Goal: Task Accomplishment & Management: Manage account settings

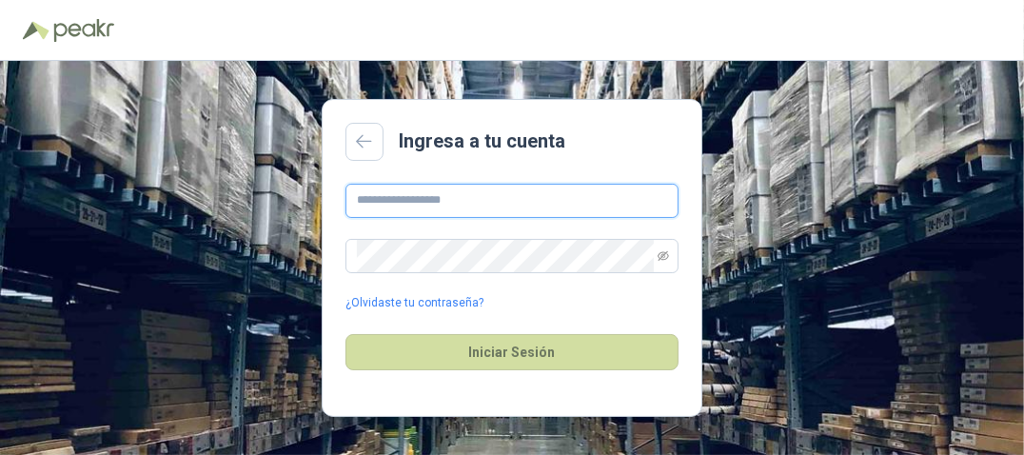
click at [423, 212] on input "text" at bounding box center [512, 201] width 333 height 34
type input "**********"
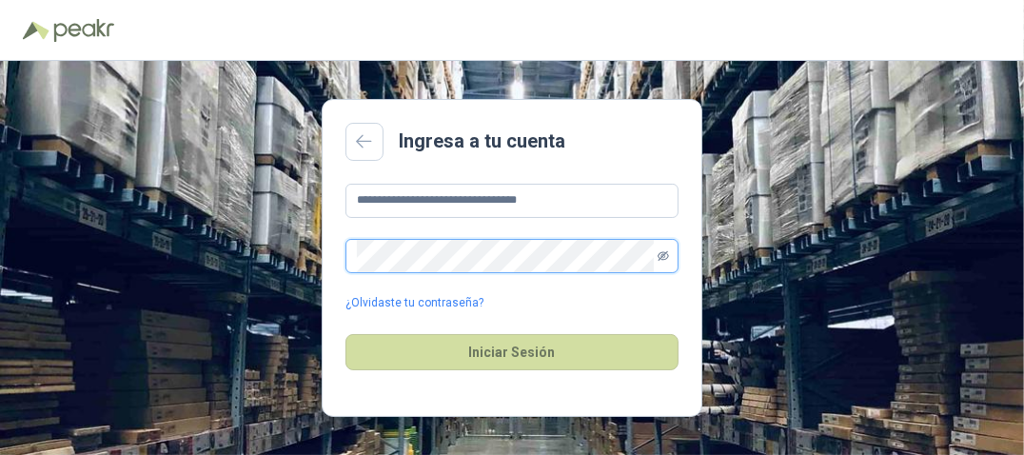
click at [662, 257] on icon "eye-invisible" at bounding box center [663, 256] width 3 height 3
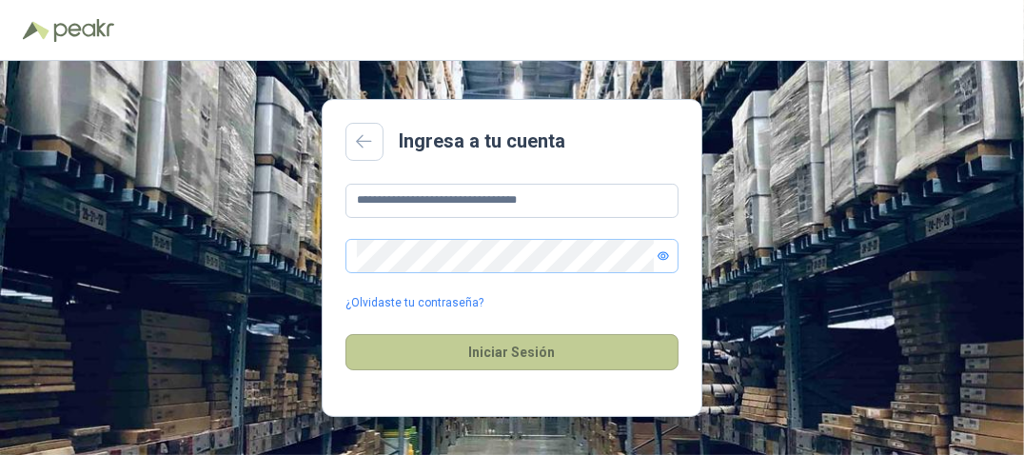
click at [547, 361] on button "Iniciar Sesión" at bounding box center [512, 352] width 333 height 36
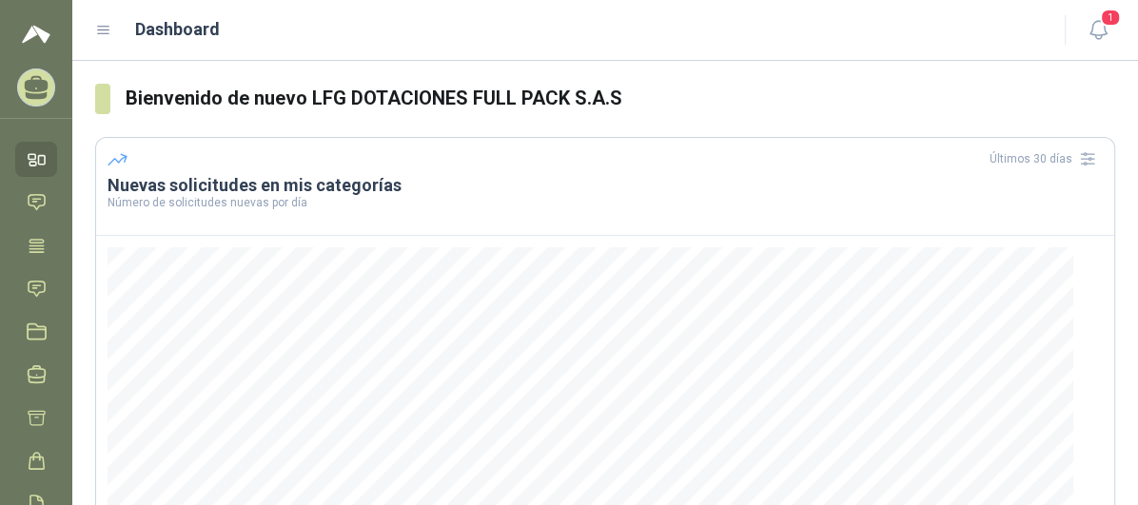
click at [288, 198] on p "Número de solicitudes nuevas por día" at bounding box center [606, 202] width 996 height 11
click at [50, 200] on link "Chat" at bounding box center [36, 202] width 42 height 35
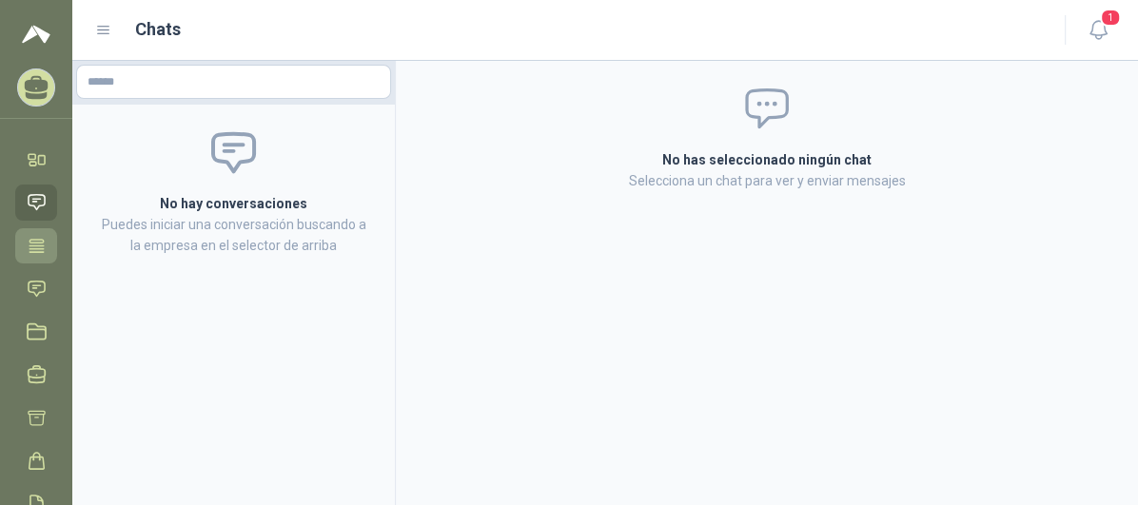
click at [30, 243] on icon at bounding box center [37, 245] width 14 height 12
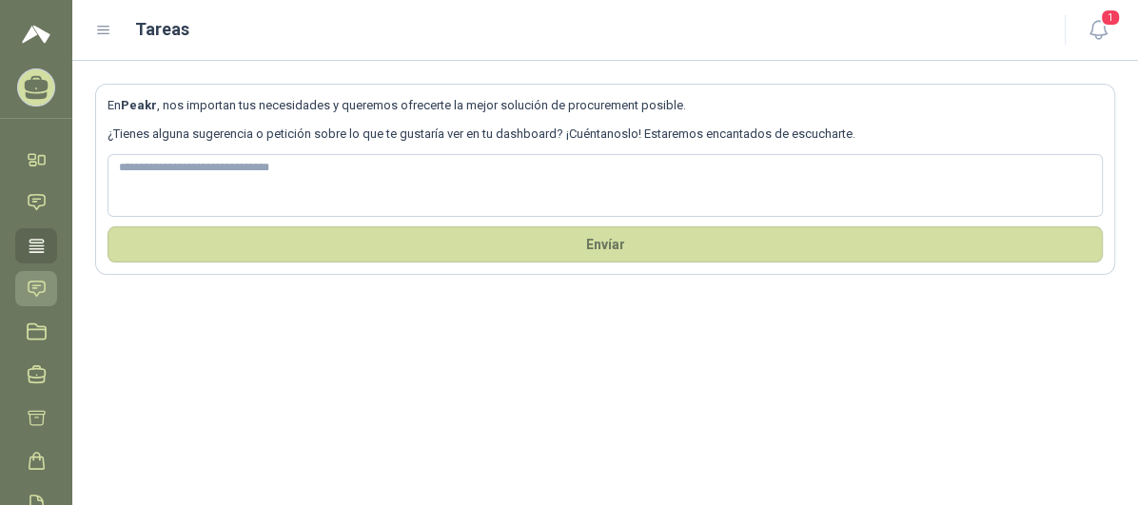
click at [39, 298] on link "Solicitudes" at bounding box center [36, 288] width 42 height 35
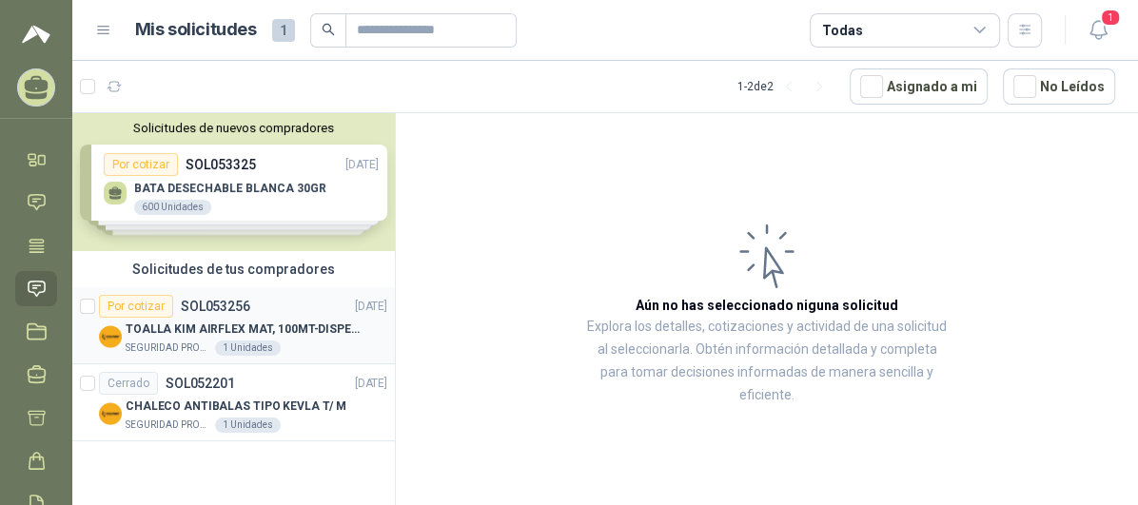
scroll to position [106, 0]
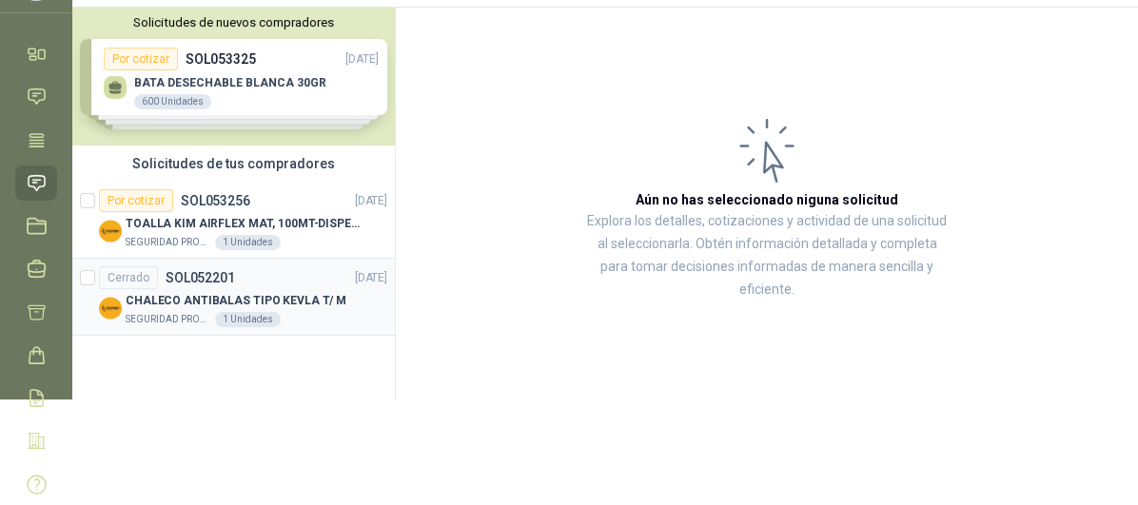
click at [300, 301] on p "CHALECO ANTIBALAS TIPO KEVLA T/ M" at bounding box center [236, 301] width 221 height 18
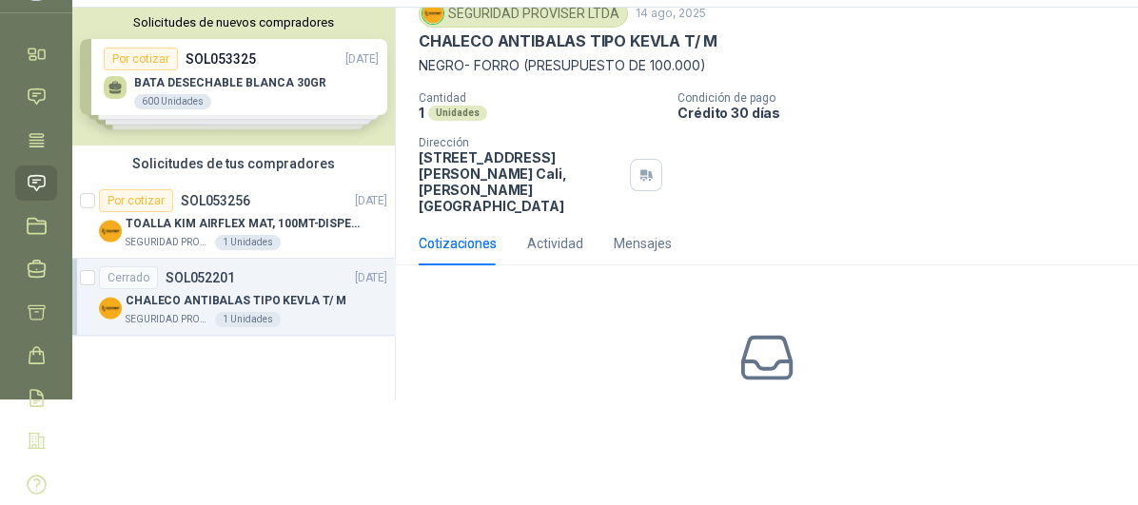
scroll to position [117, 0]
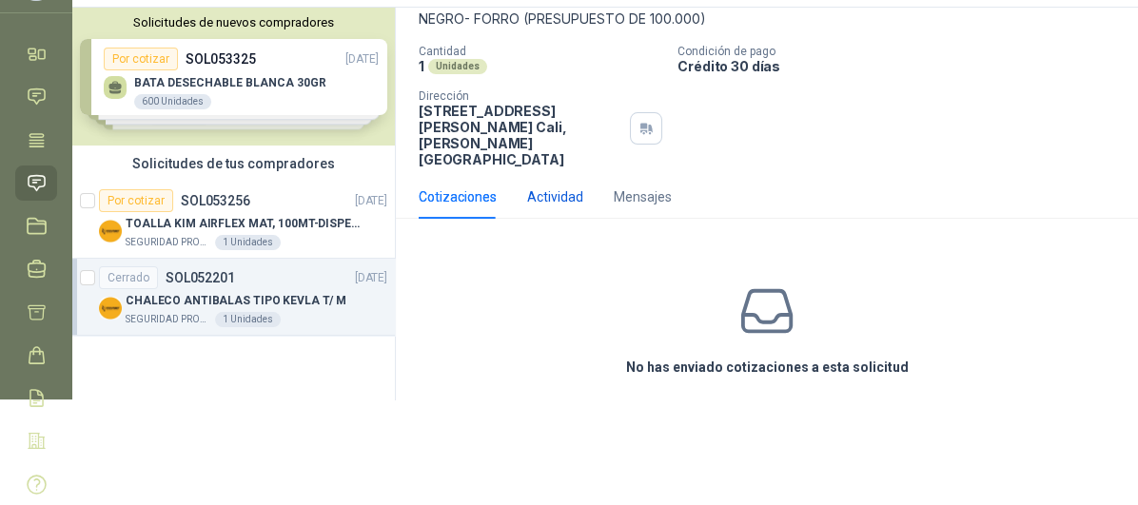
click at [576, 187] on div "Actividad" at bounding box center [555, 197] width 56 height 21
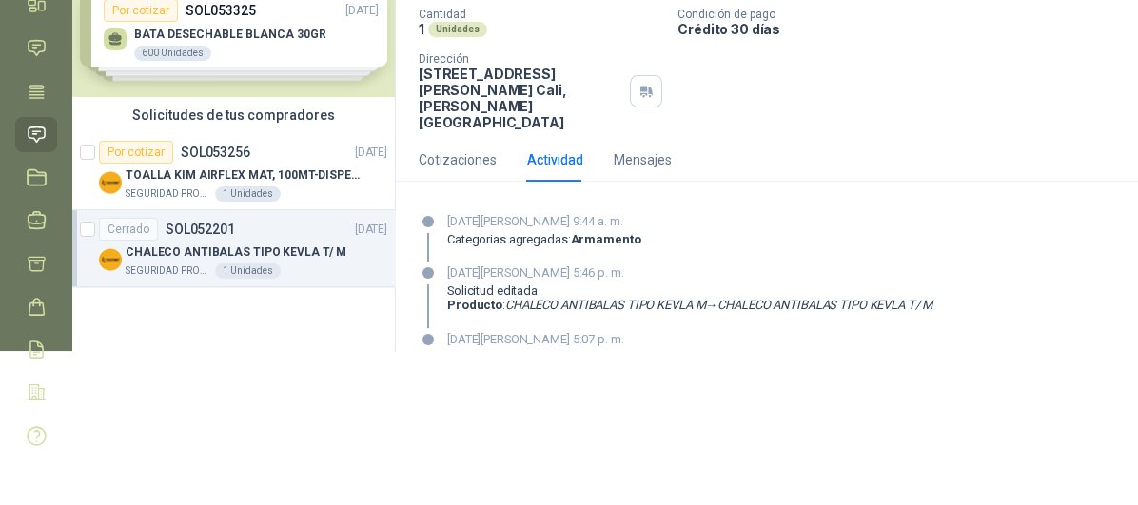
scroll to position [168, 0]
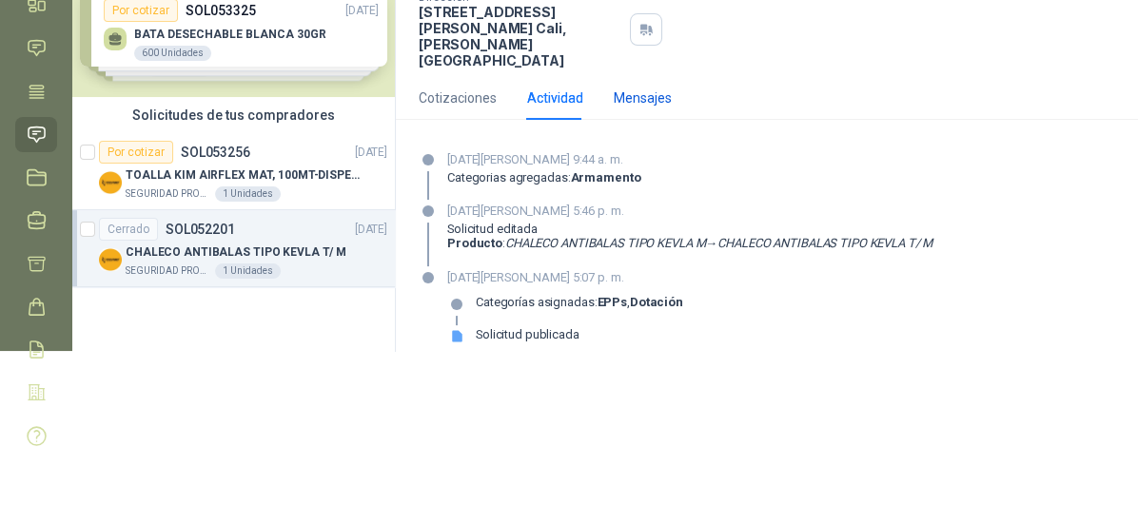
click at [629, 88] on div "Mensajes" at bounding box center [643, 98] width 58 height 21
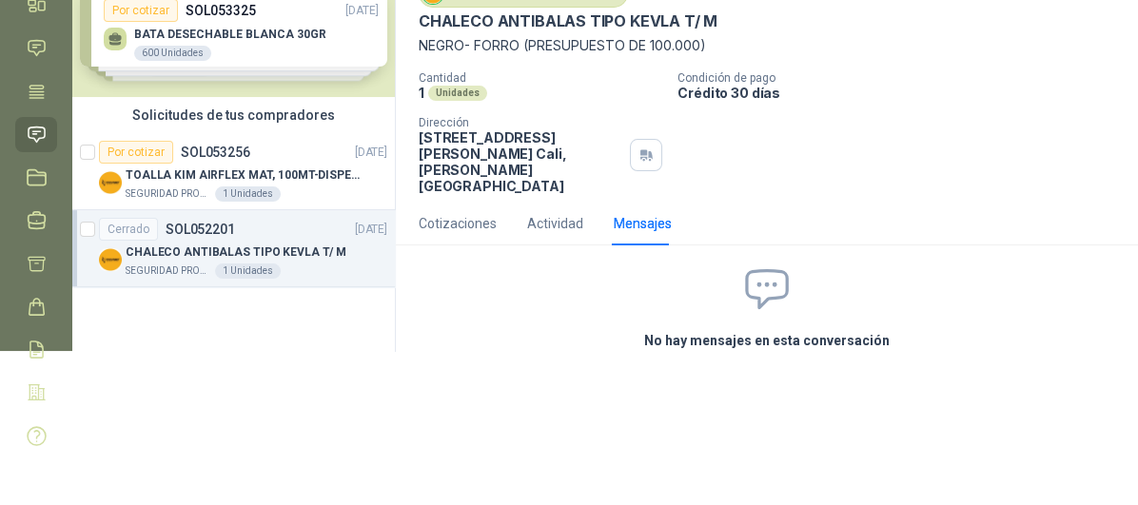
scroll to position [136, 0]
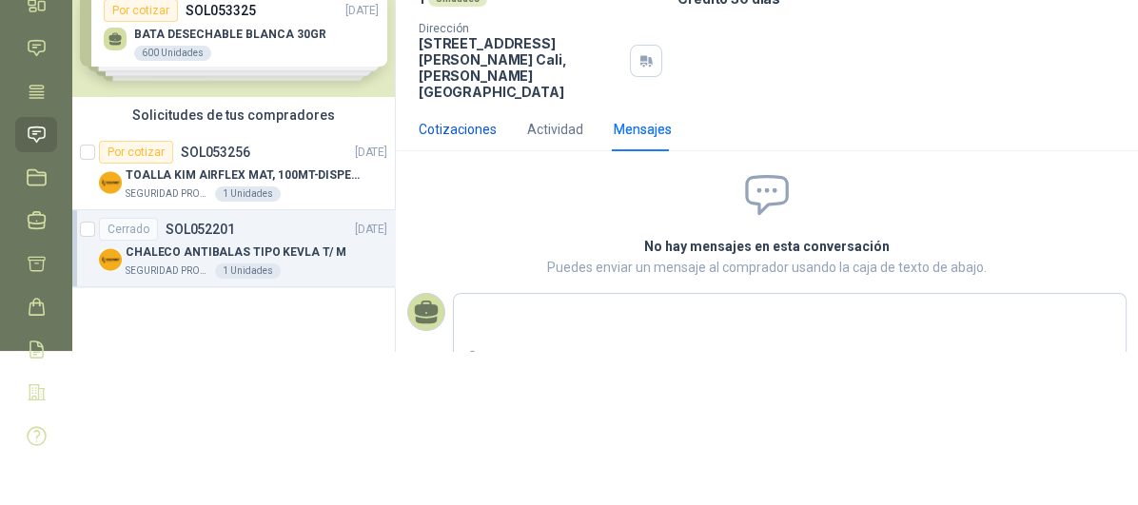
click at [465, 119] on div "Cotizaciones" at bounding box center [458, 129] width 78 height 21
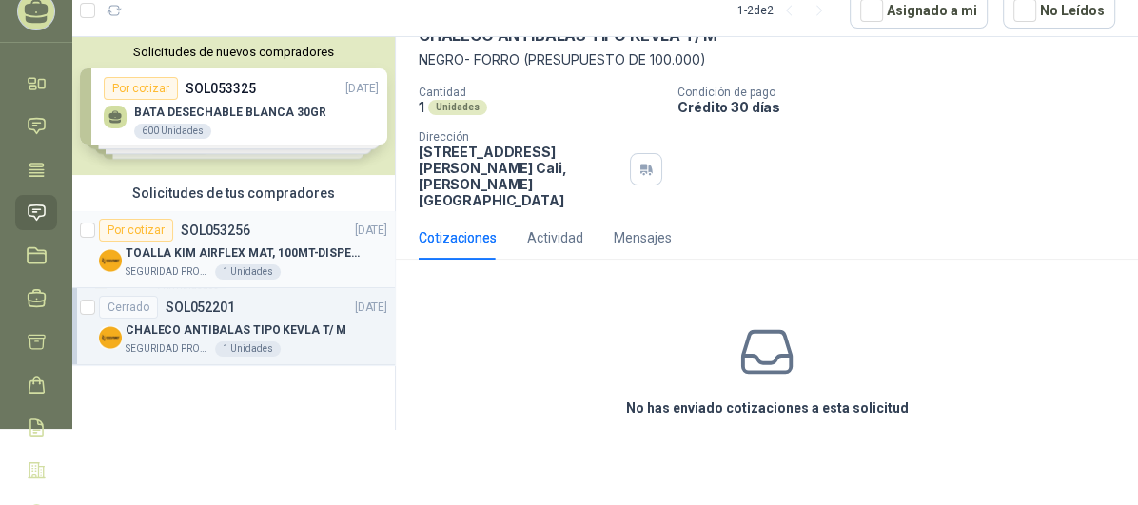
scroll to position [154, 0]
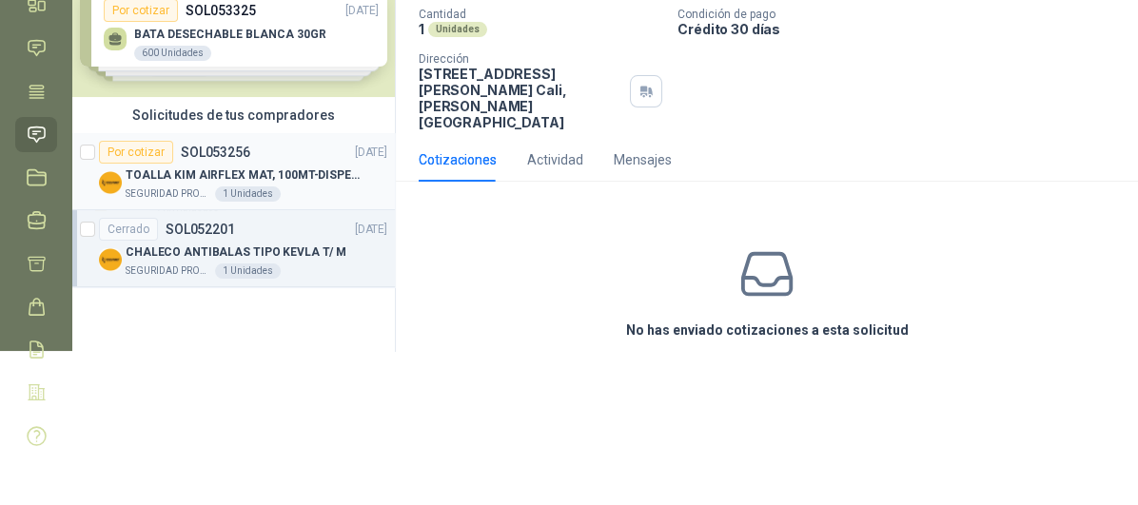
click at [283, 194] on div "SEGURIDAD PROVISER LTDA 1 Unidades" at bounding box center [257, 194] width 262 height 15
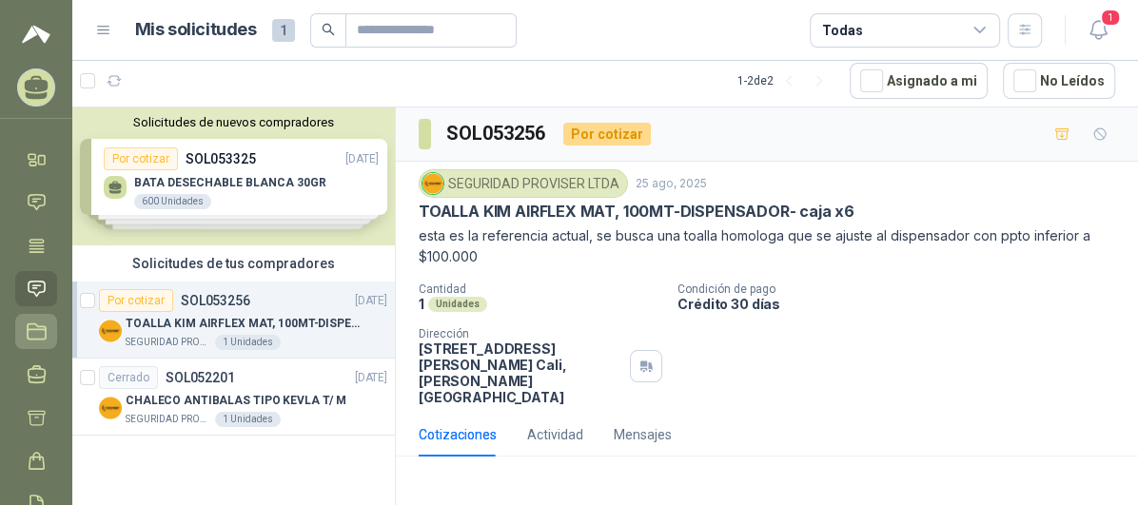
click at [20, 326] on link "Licitaciones" at bounding box center [36, 331] width 42 height 35
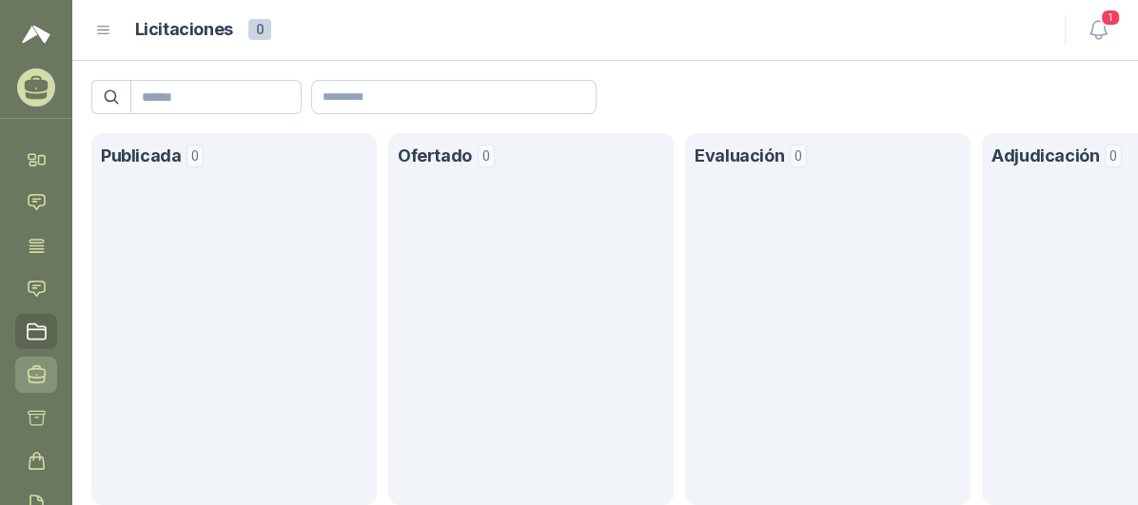
click at [44, 379] on icon at bounding box center [37, 374] width 17 height 17
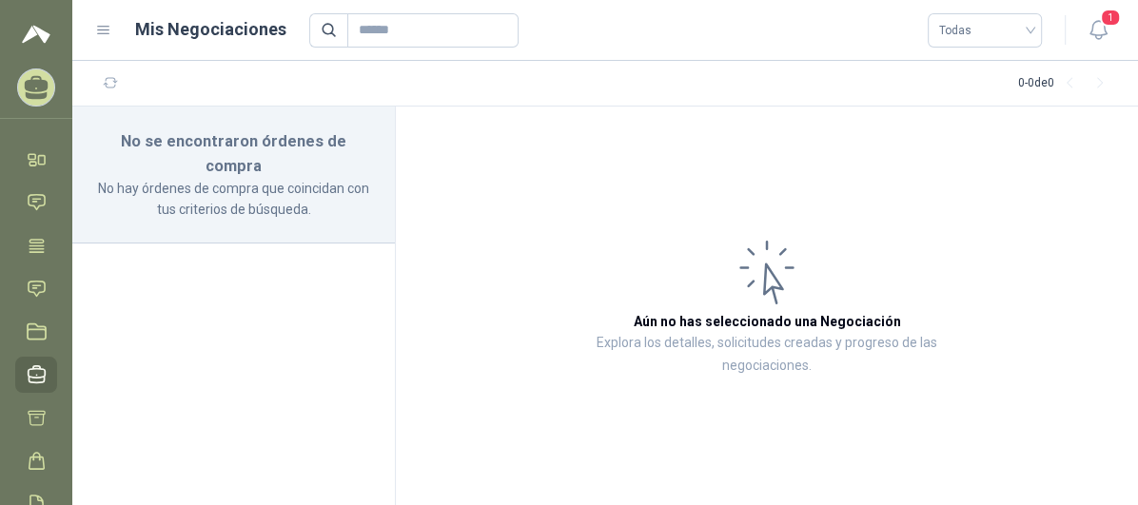
scroll to position [106, 0]
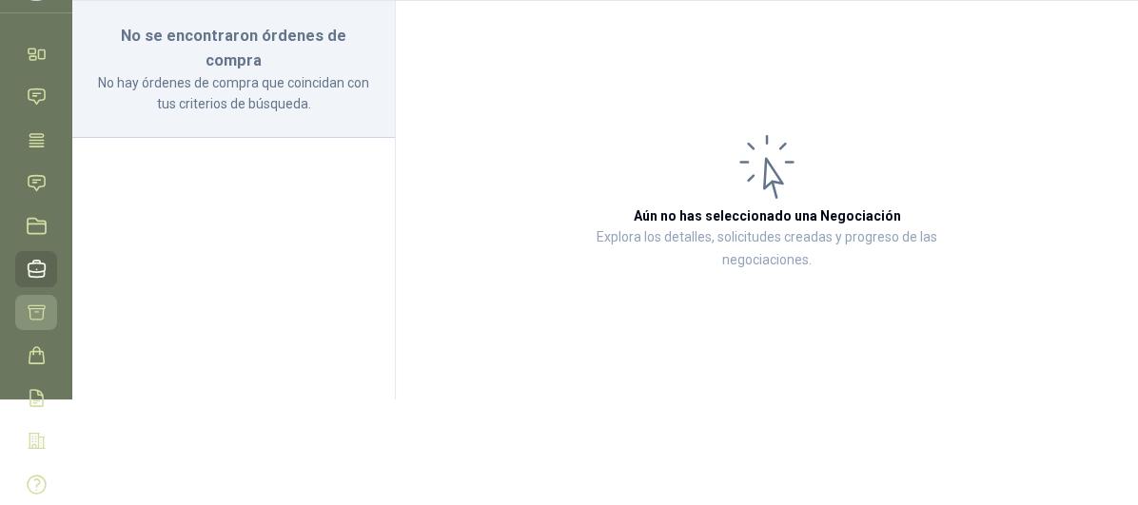
click at [53, 317] on link "Cotizar" at bounding box center [36, 312] width 42 height 35
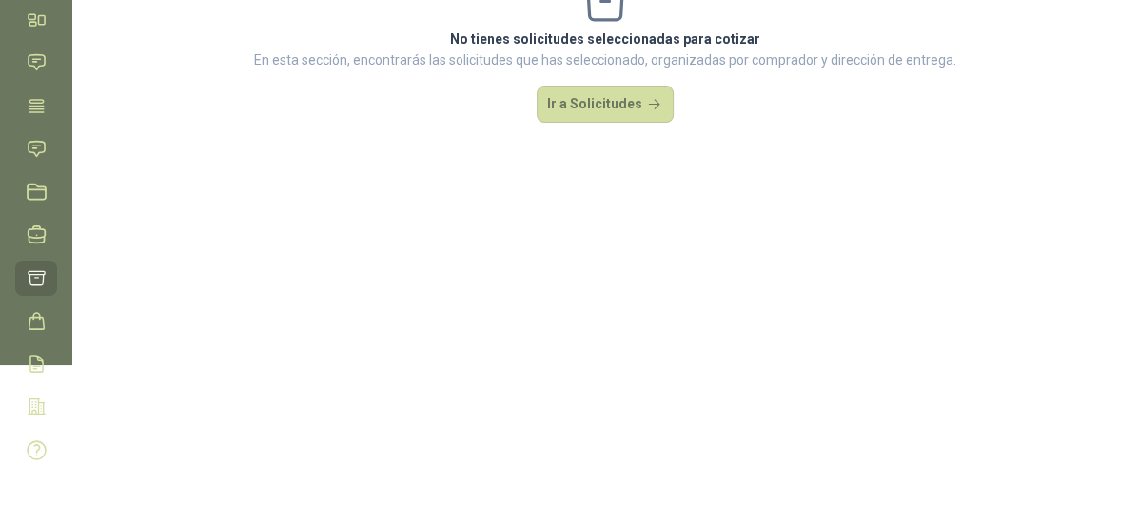
scroll to position [154, 0]
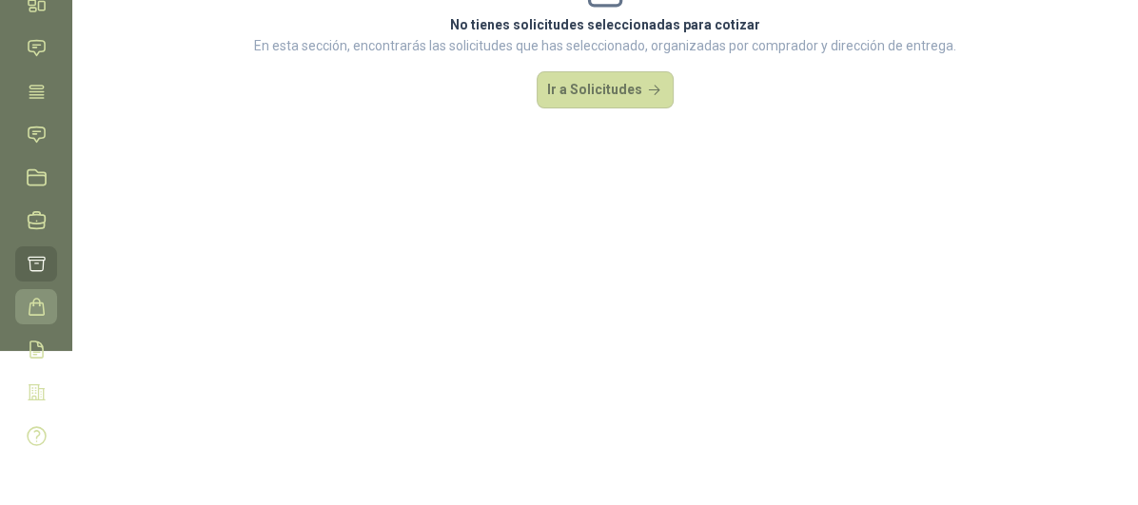
click at [52, 314] on link "Órdenes de Compra" at bounding box center [36, 306] width 42 height 35
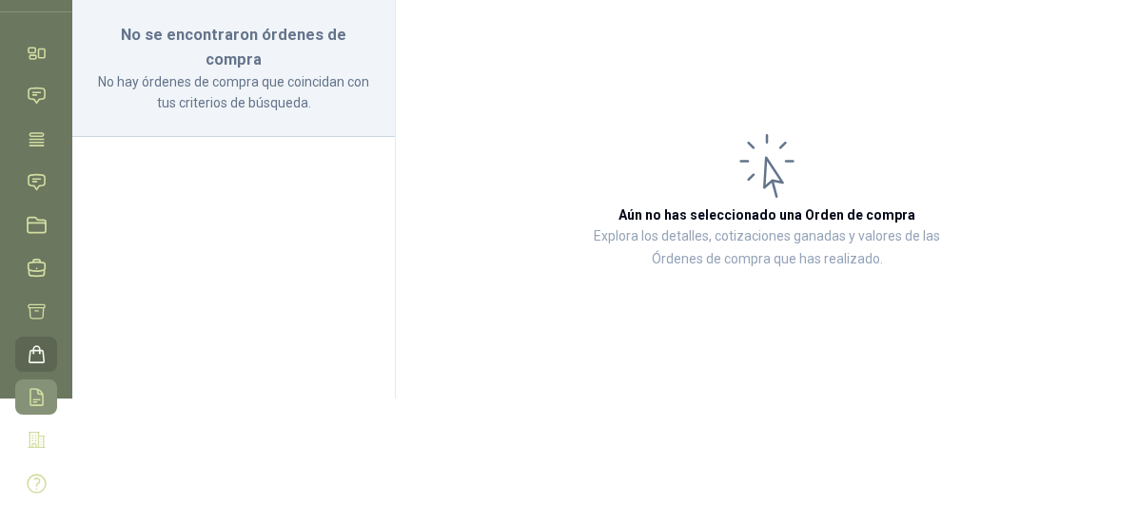
click at [47, 393] on link "Remisiones" at bounding box center [36, 397] width 42 height 35
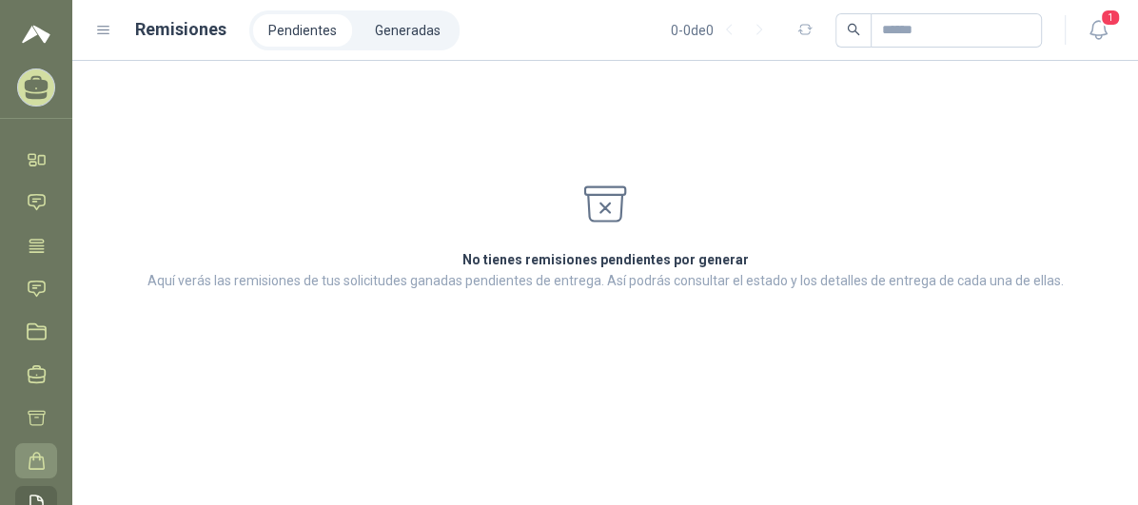
click at [42, 452] on icon at bounding box center [37, 461] width 20 height 20
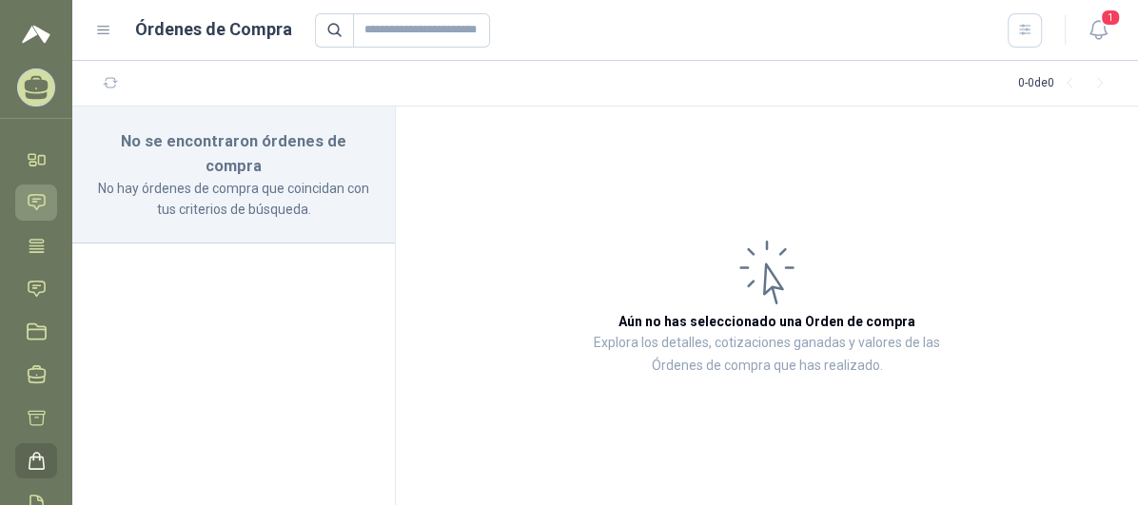
click at [42, 207] on icon at bounding box center [37, 202] width 20 height 20
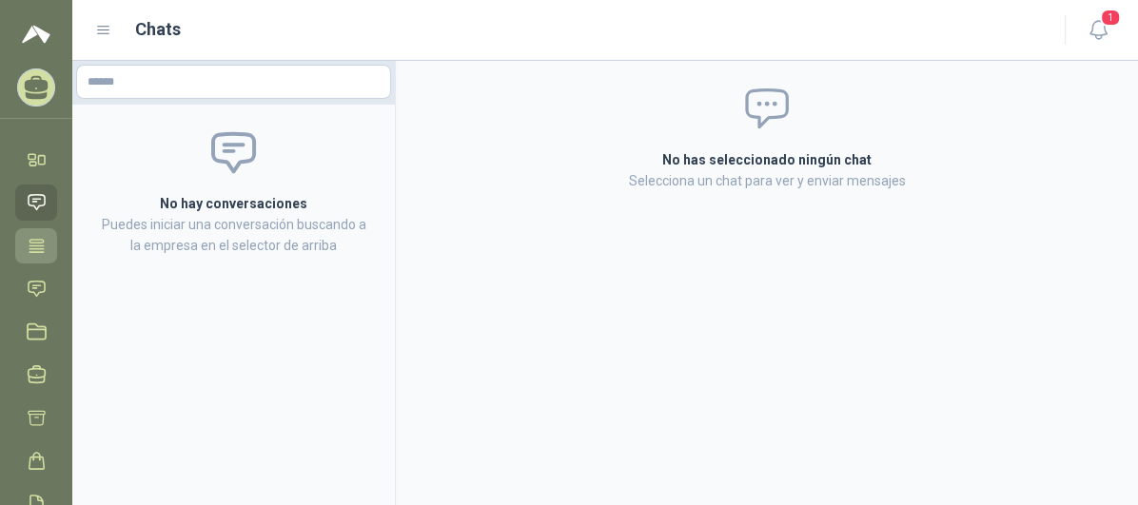
click at [45, 243] on icon at bounding box center [37, 246] width 20 height 20
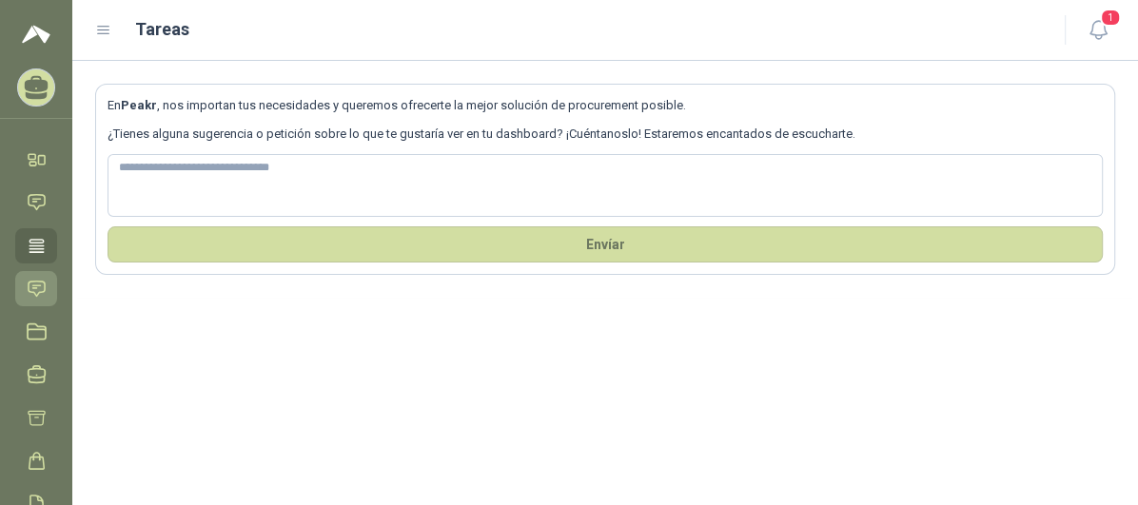
click at [44, 294] on icon at bounding box center [37, 289] width 20 height 20
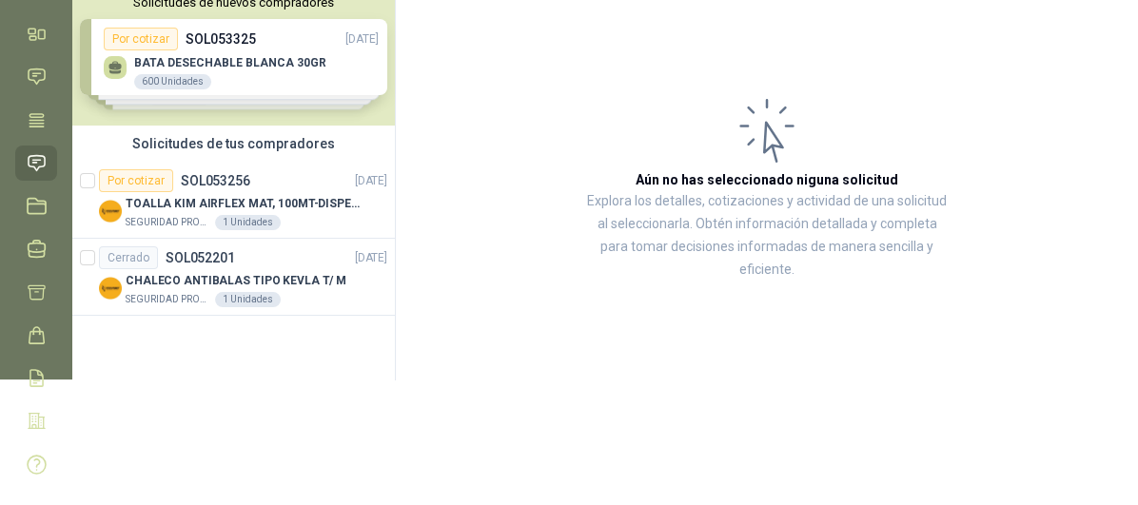
scroll to position [154, 0]
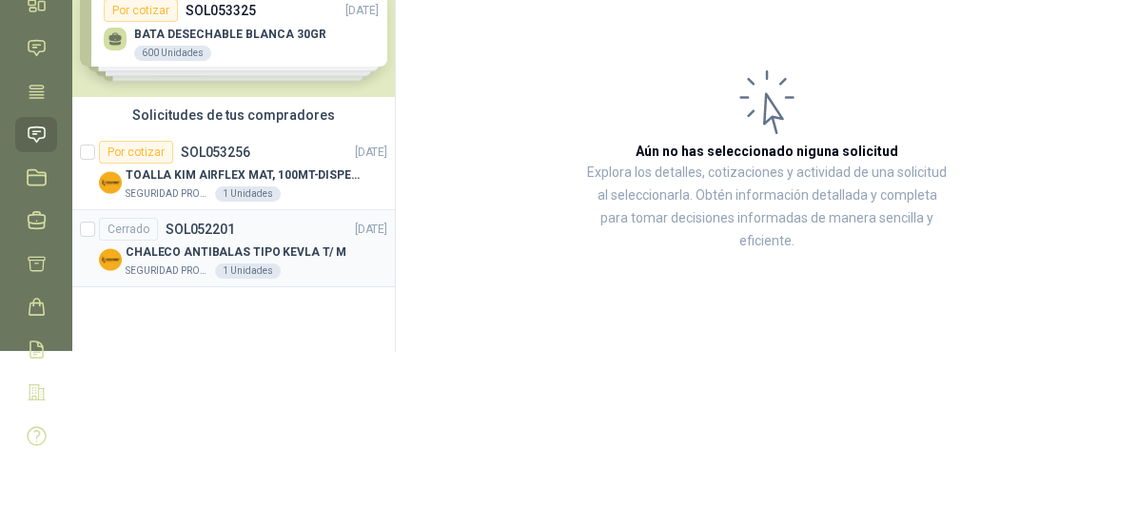
click at [284, 260] on div "CHALECO ANTIBALAS TIPO KEVLA T/ M" at bounding box center [257, 252] width 262 height 23
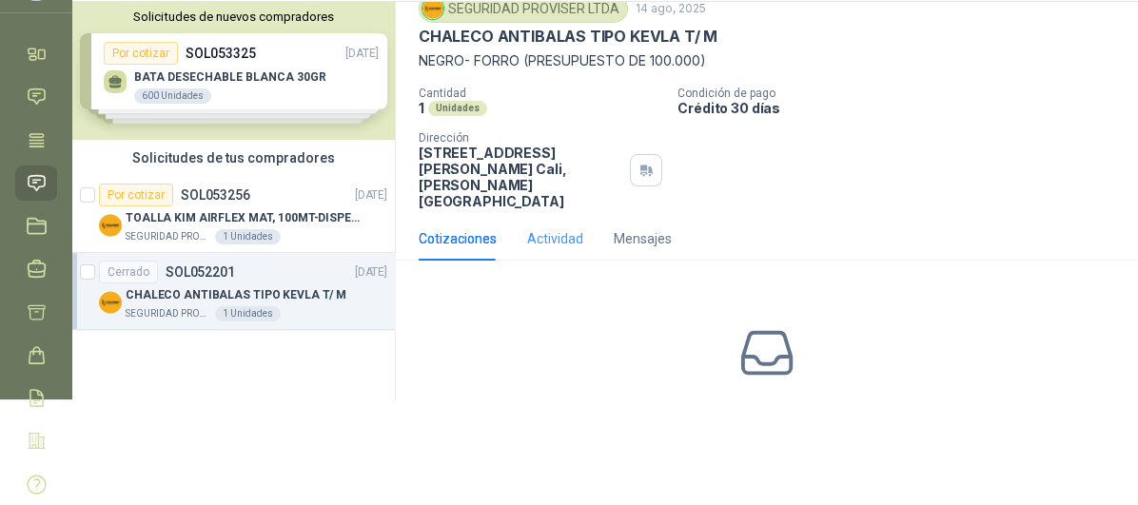
scroll to position [117, 0]
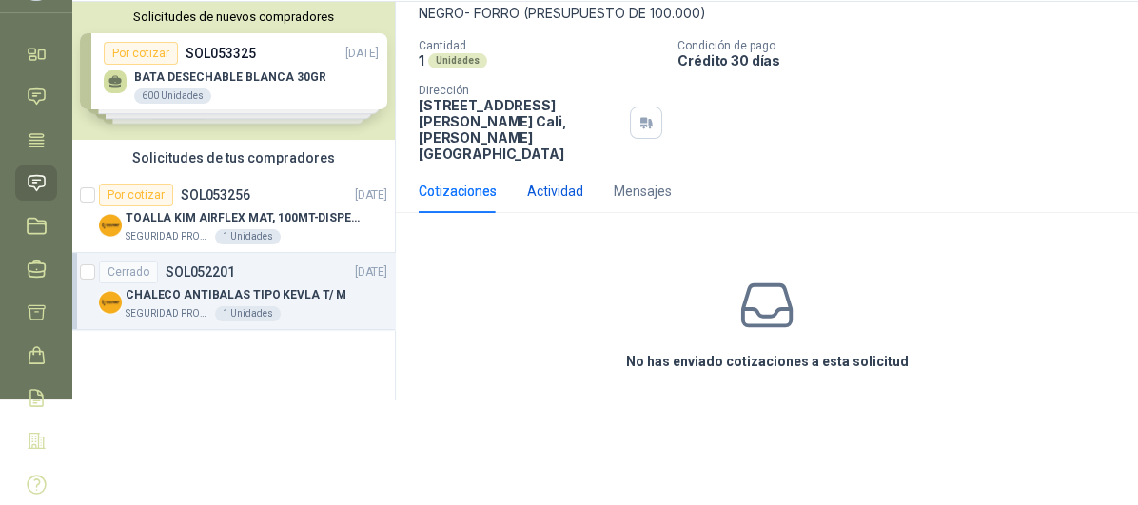
click at [561, 181] on div "Actividad" at bounding box center [555, 191] width 56 height 21
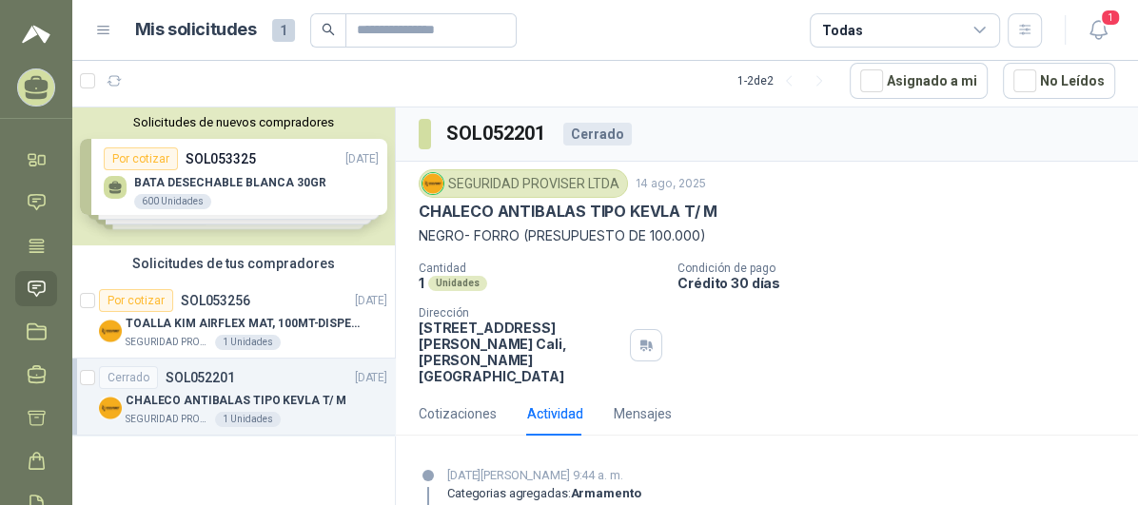
scroll to position [168, 0]
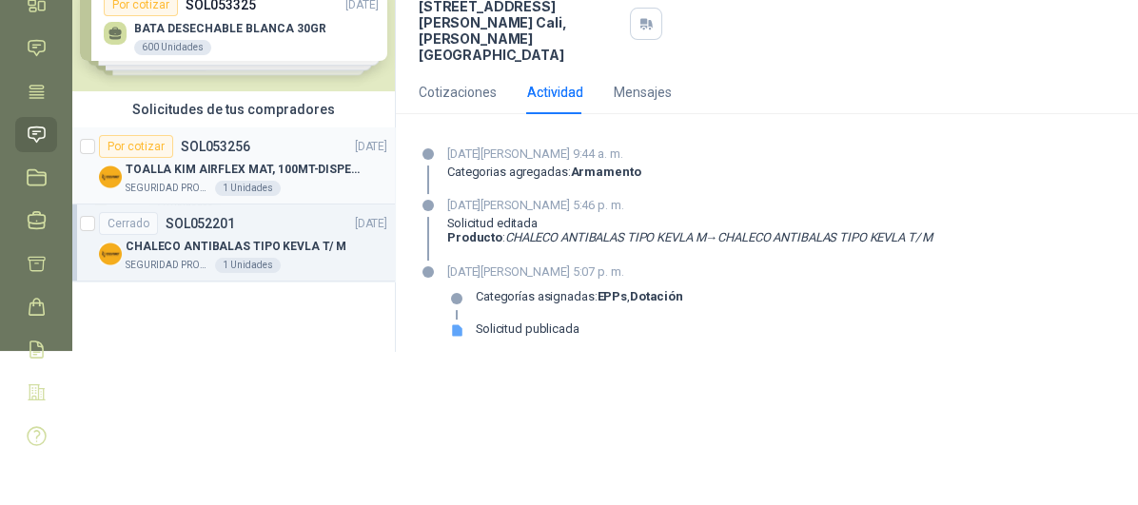
drag, startPoint x: 243, startPoint y: 182, endPoint x: 266, endPoint y: 173, distance: 24.4
click at [243, 182] on div "1 Unidades" at bounding box center [248, 188] width 66 height 15
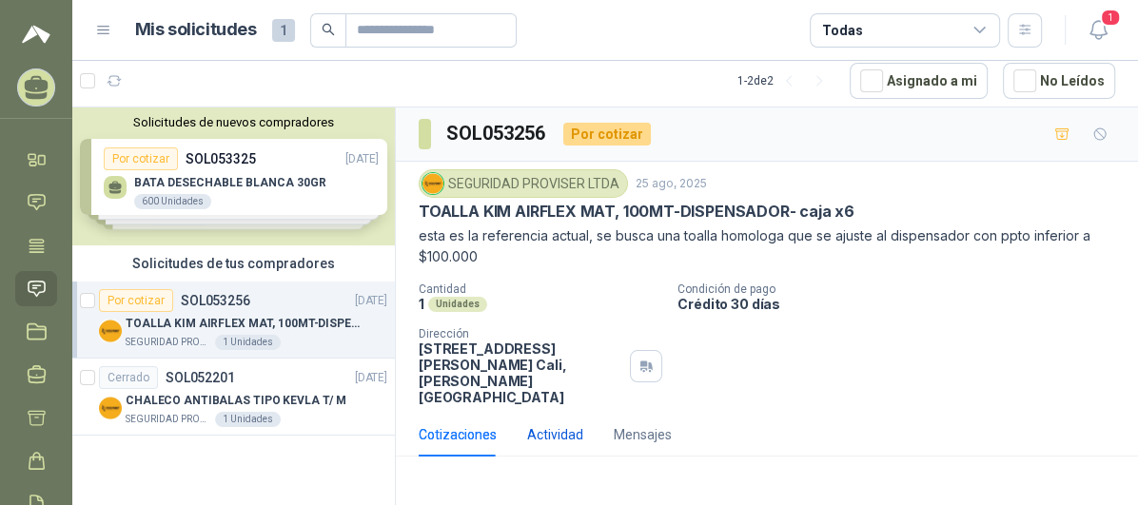
click at [552, 425] on div "Actividad" at bounding box center [555, 435] width 56 height 21
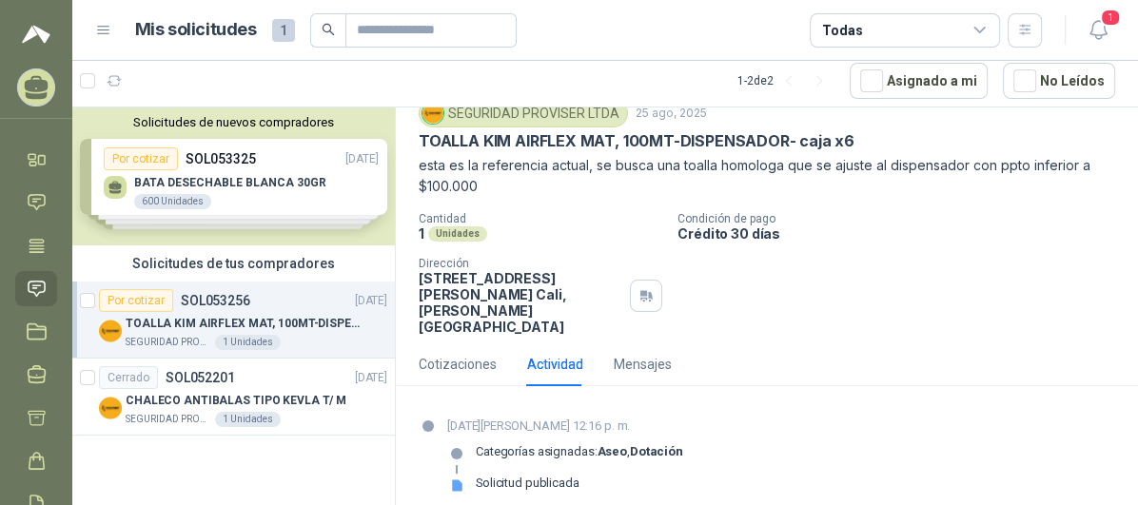
click at [223, 168] on div "Solicitudes de nuevos compradores Por cotizar SOL053325 [DATE] BATA DESECHABLE …" at bounding box center [233, 177] width 323 height 138
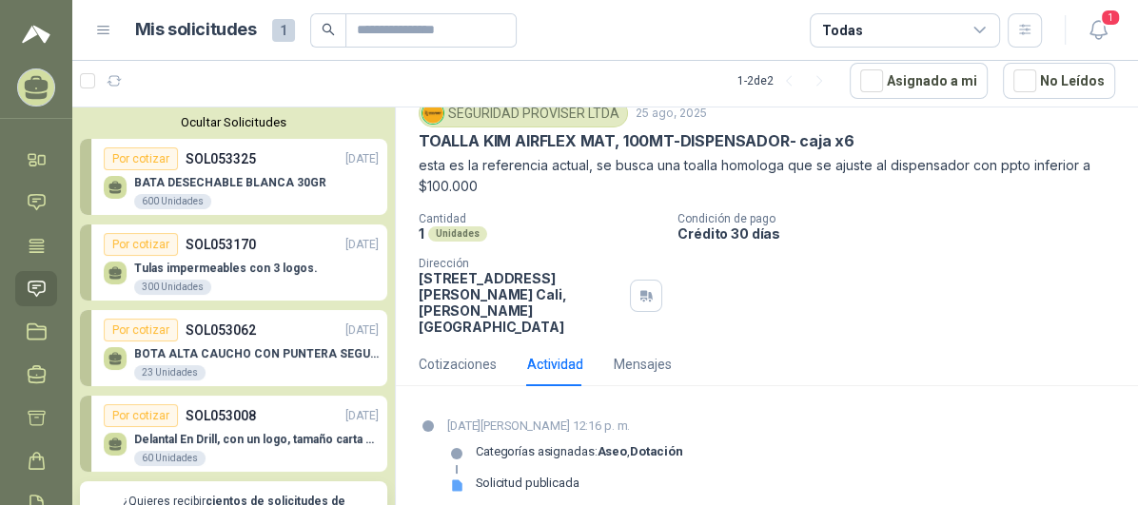
scroll to position [106, 0]
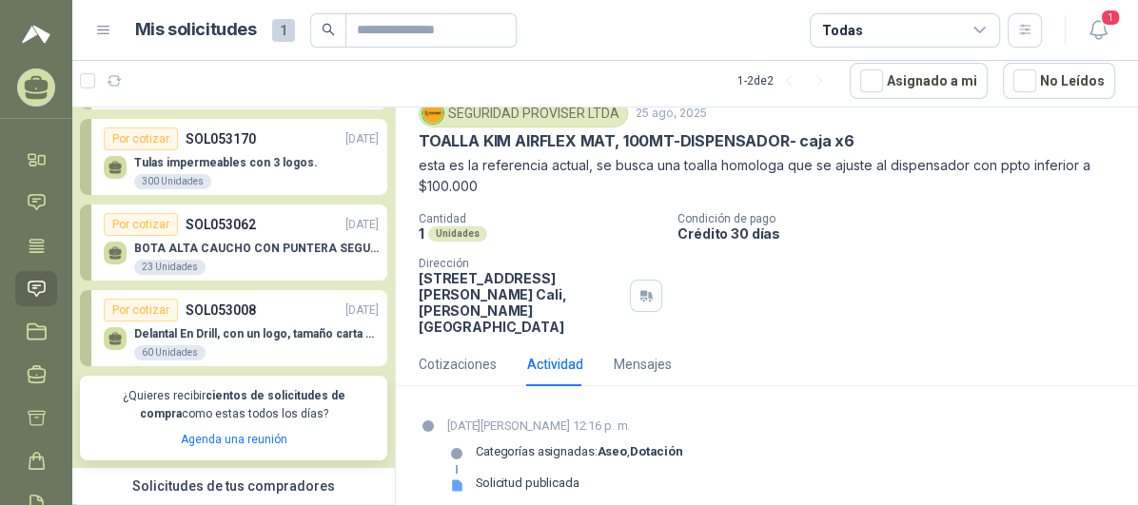
click at [237, 312] on p "SOL053008" at bounding box center [221, 310] width 70 height 21
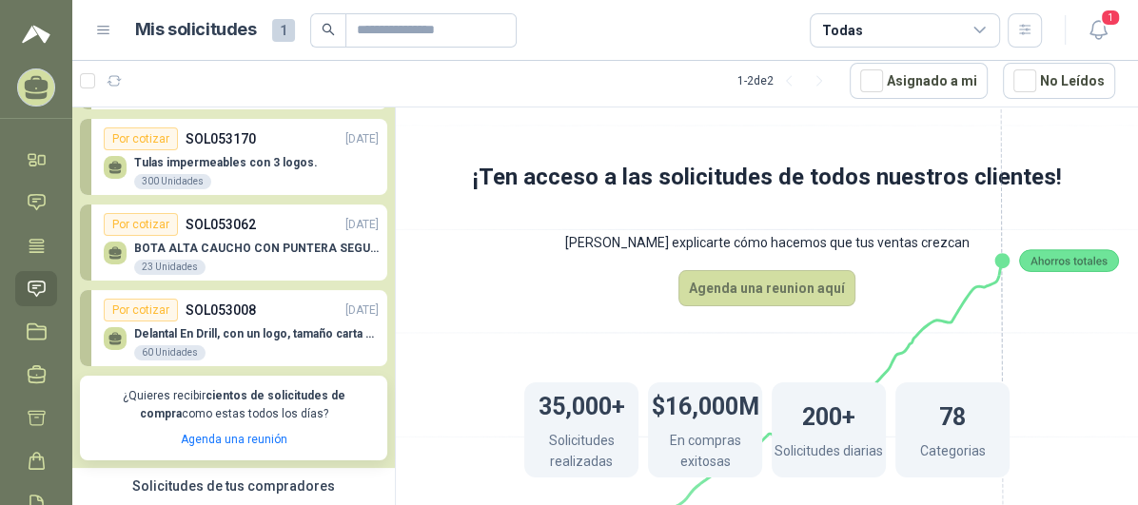
click at [221, 163] on p "Tulas impermeables con 3 logos." at bounding box center [226, 162] width 184 height 13
click at [128, 132] on div "Por cotizar" at bounding box center [141, 139] width 74 height 23
click at [114, 161] on icon at bounding box center [115, 165] width 13 height 9
click at [185, 355] on div "60 Unidades" at bounding box center [169, 353] width 71 height 15
click at [208, 303] on p "SOL053008" at bounding box center [221, 310] width 70 height 21
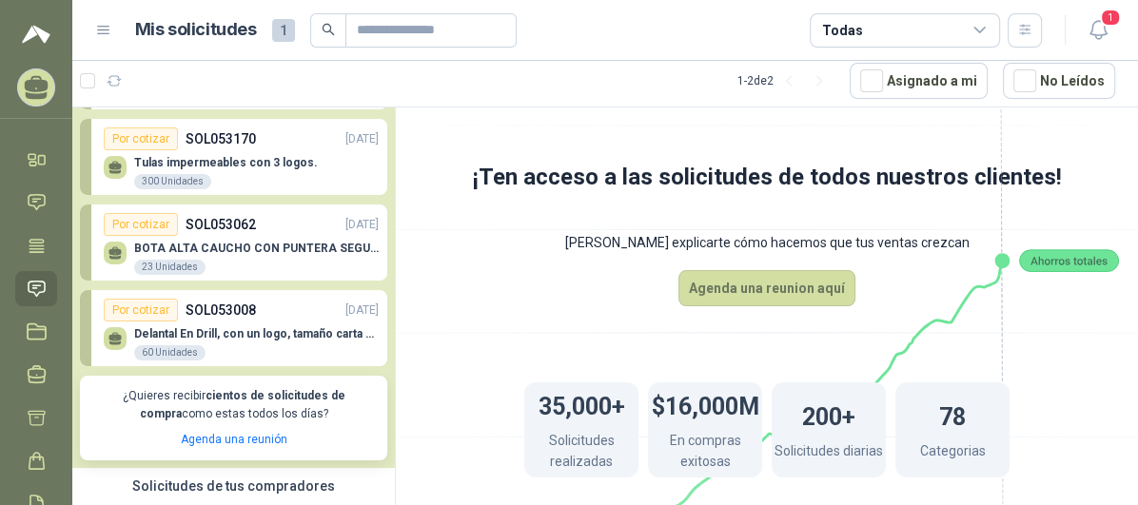
click at [143, 307] on div "Por cotizar" at bounding box center [141, 310] width 74 height 23
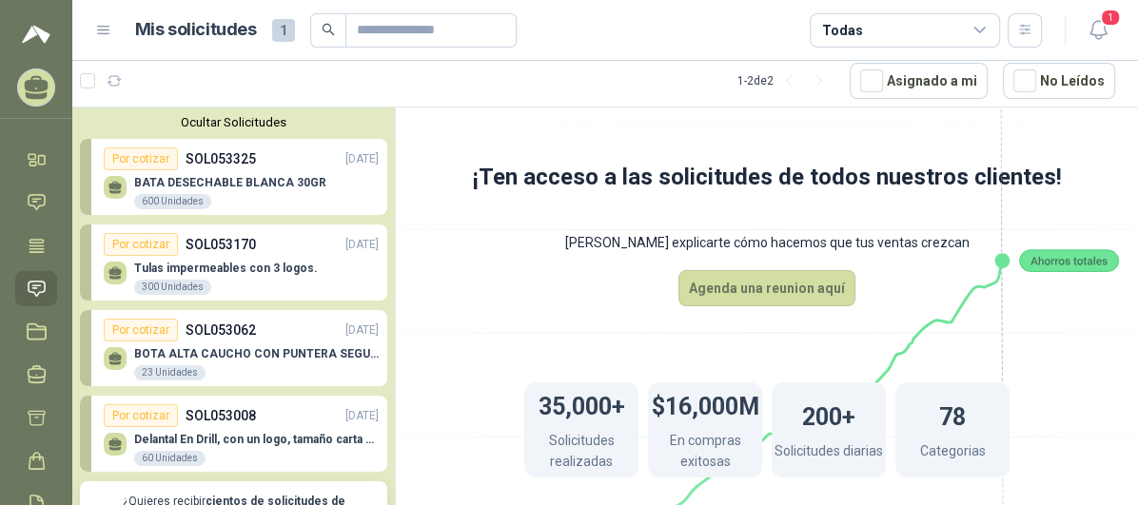
click at [288, 181] on p "BATA DESECHABLE BLANCA 30GR" at bounding box center [230, 182] width 192 height 13
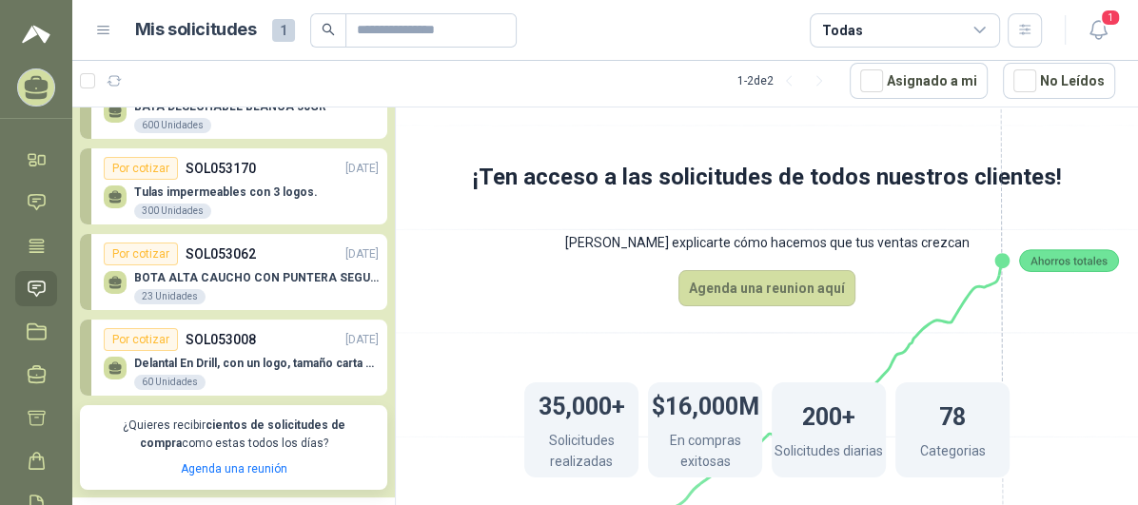
scroll to position [106, 0]
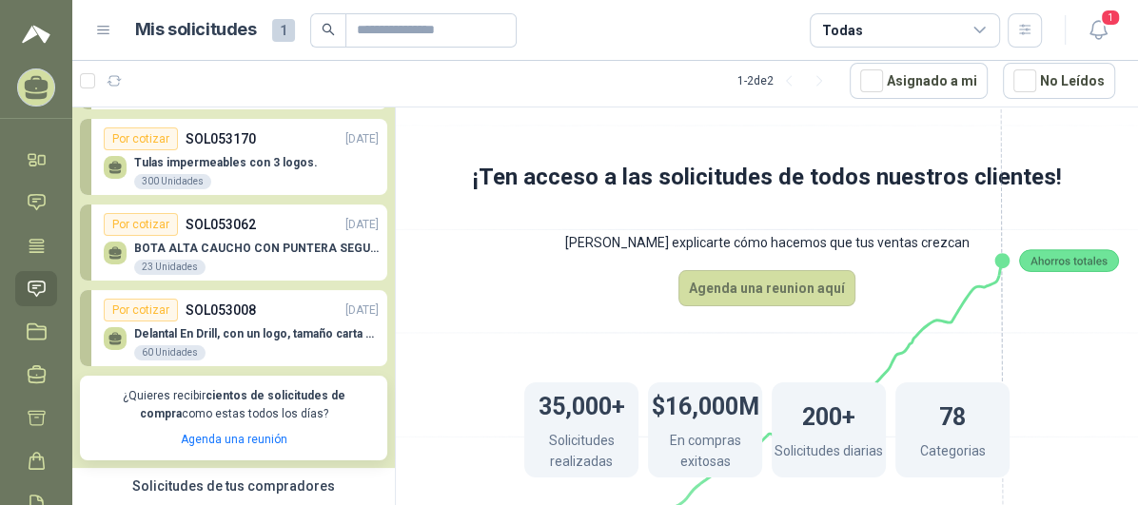
click at [252, 306] on div "Por cotizar SOL053008 [DATE]" at bounding box center [241, 310] width 275 height 23
click at [151, 302] on div "Por cotizar" at bounding box center [141, 310] width 74 height 23
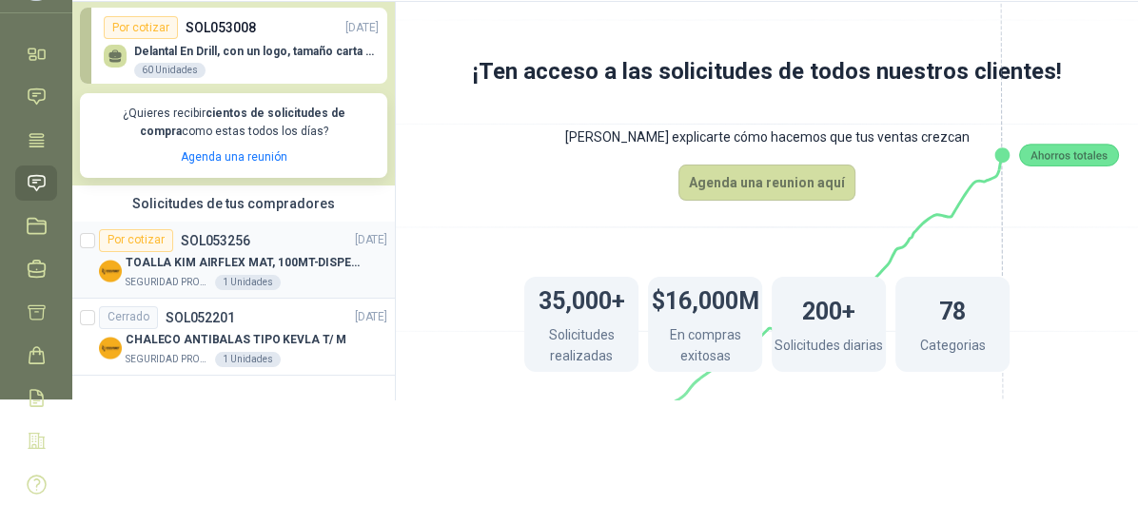
click at [263, 275] on div "1 Unidades" at bounding box center [248, 282] width 66 height 15
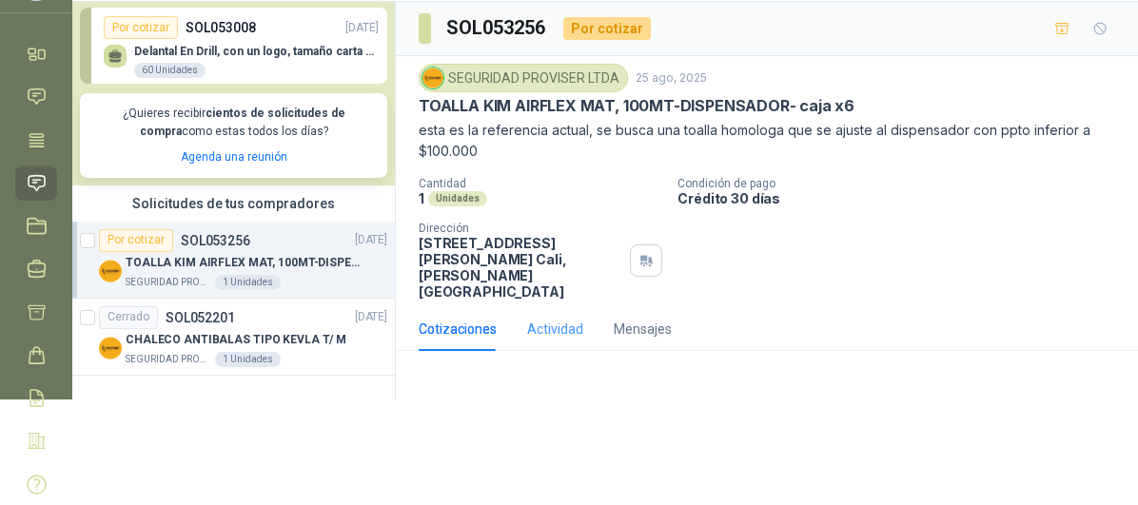
click at [547, 307] on div "Actividad" at bounding box center [555, 329] width 56 height 44
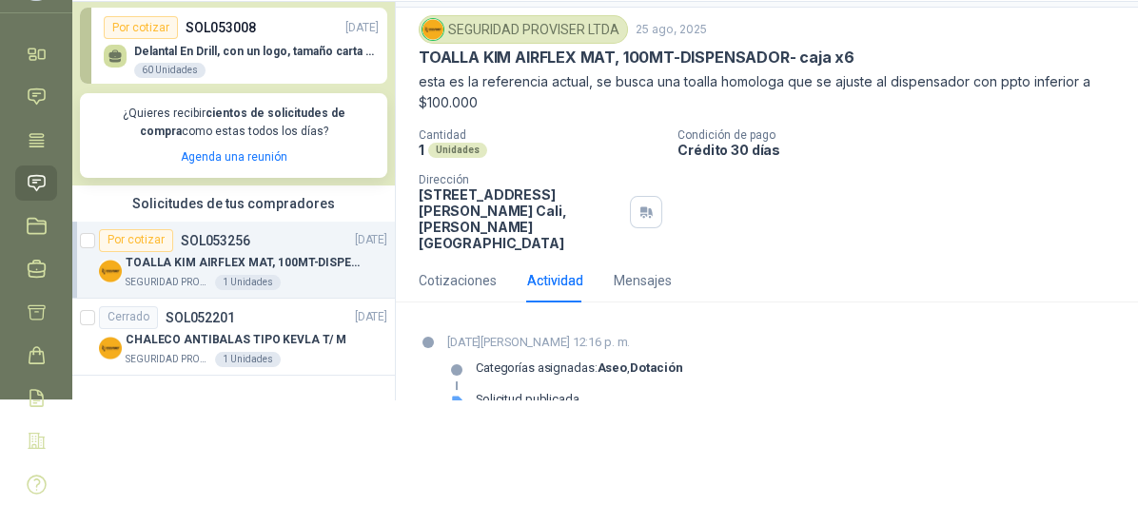
scroll to position [70, 0]
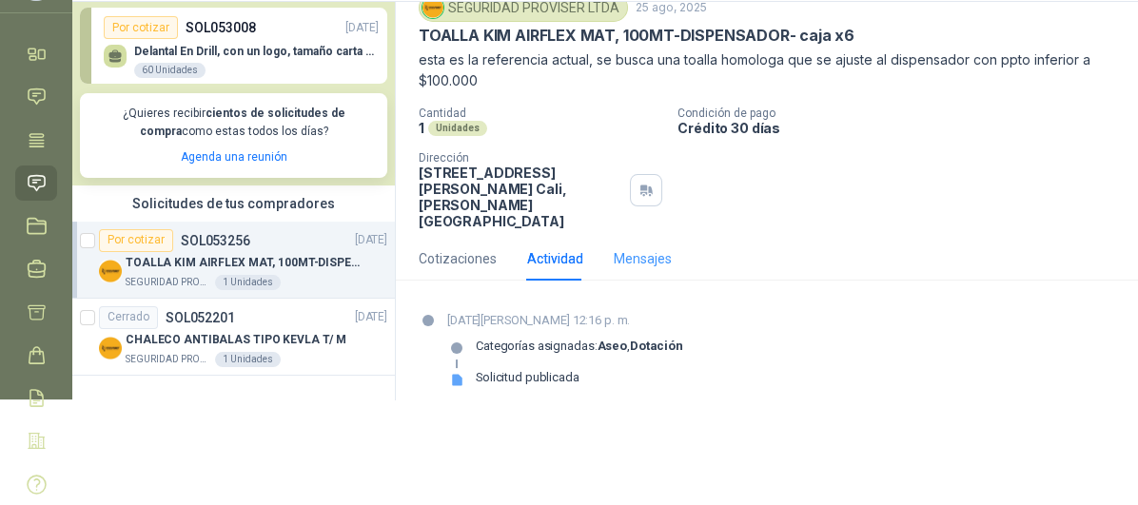
click at [647, 255] on div "Mensajes" at bounding box center [643, 259] width 58 height 44
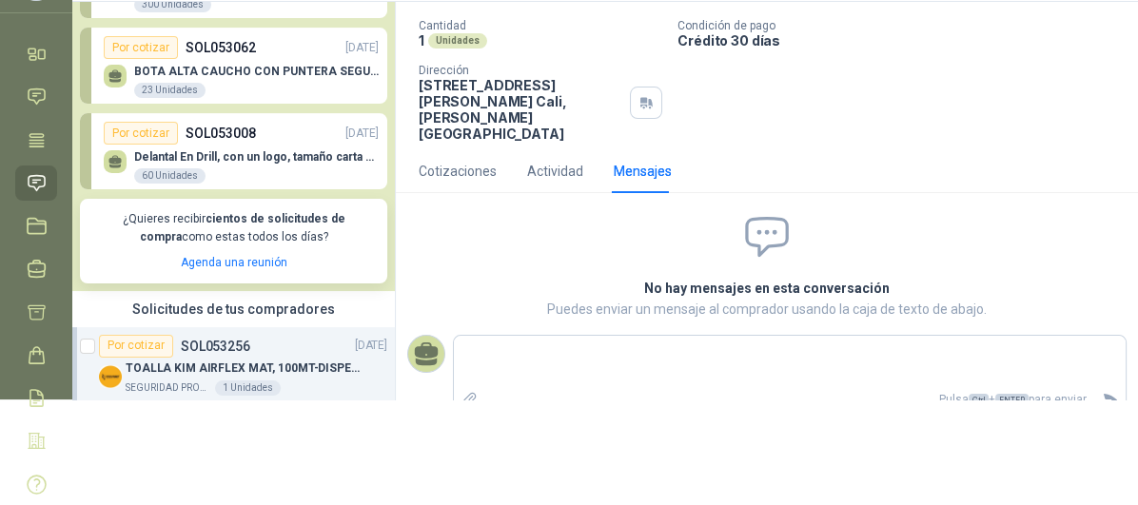
scroll to position [0, 0]
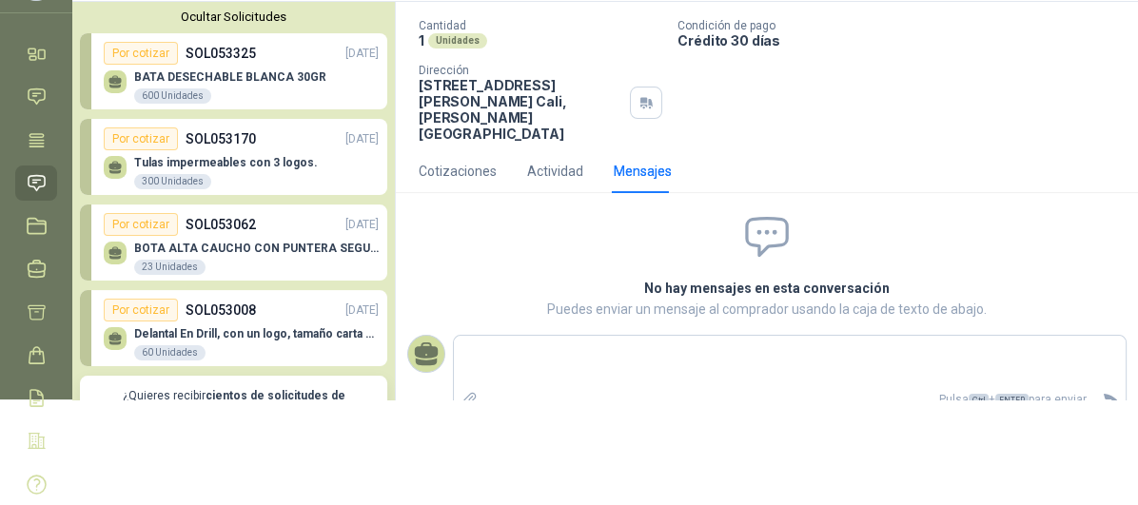
click at [163, 137] on div "Por cotizar" at bounding box center [141, 139] width 74 height 23
